Goal: Transaction & Acquisition: Purchase product/service

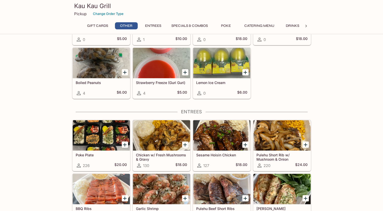
scroll to position [213, 0]
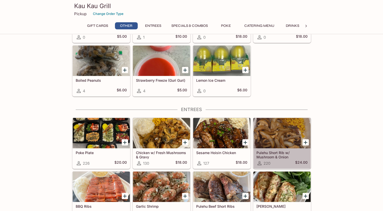
click at [289, 137] on div at bounding box center [281, 133] width 57 height 30
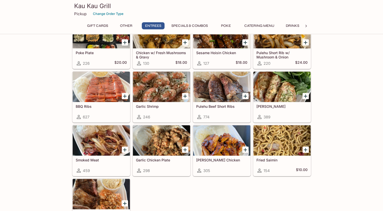
scroll to position [323, 0]
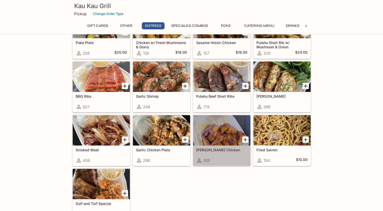
click at [219, 129] on div at bounding box center [221, 130] width 57 height 30
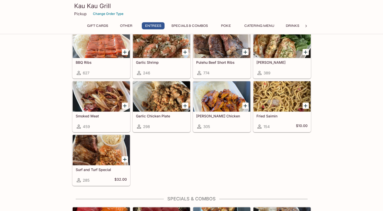
scroll to position [360, 0]
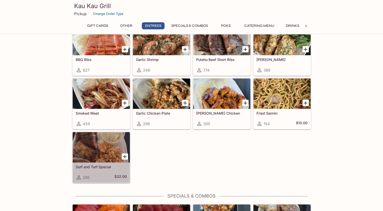
click at [118, 151] on div at bounding box center [101, 147] width 57 height 30
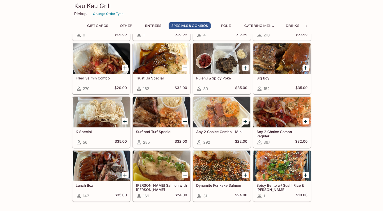
scroll to position [579, 0]
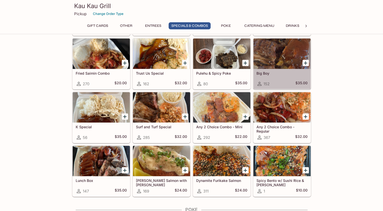
click at [266, 47] on div at bounding box center [281, 53] width 57 height 30
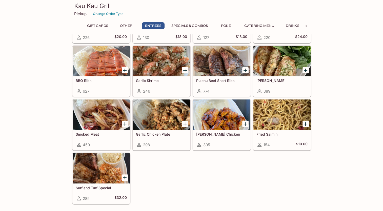
scroll to position [523, 0]
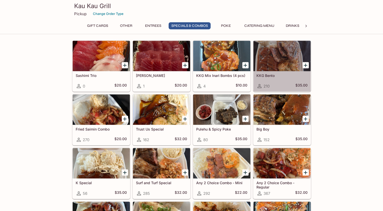
click at [263, 53] on div at bounding box center [281, 56] width 57 height 30
